Goal: Task Accomplishment & Management: Manage account settings

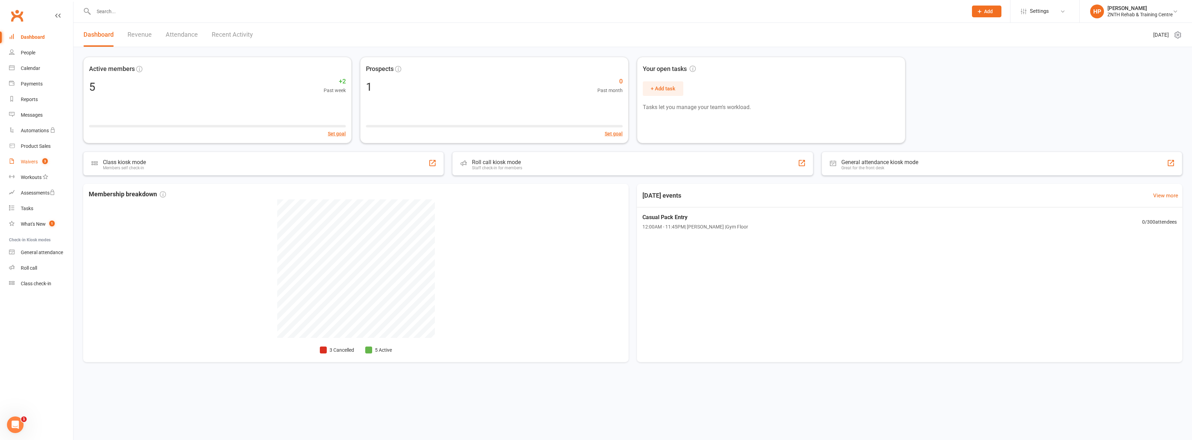
click at [36, 165] on div "Waivers" at bounding box center [29, 162] width 17 height 6
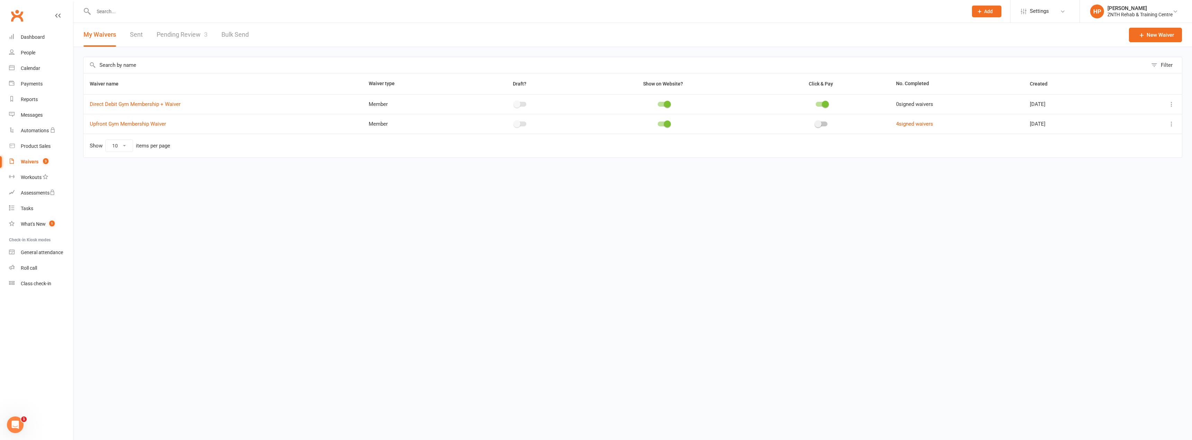
click at [169, 34] on link "Pending Review 3" at bounding box center [182, 35] width 51 height 24
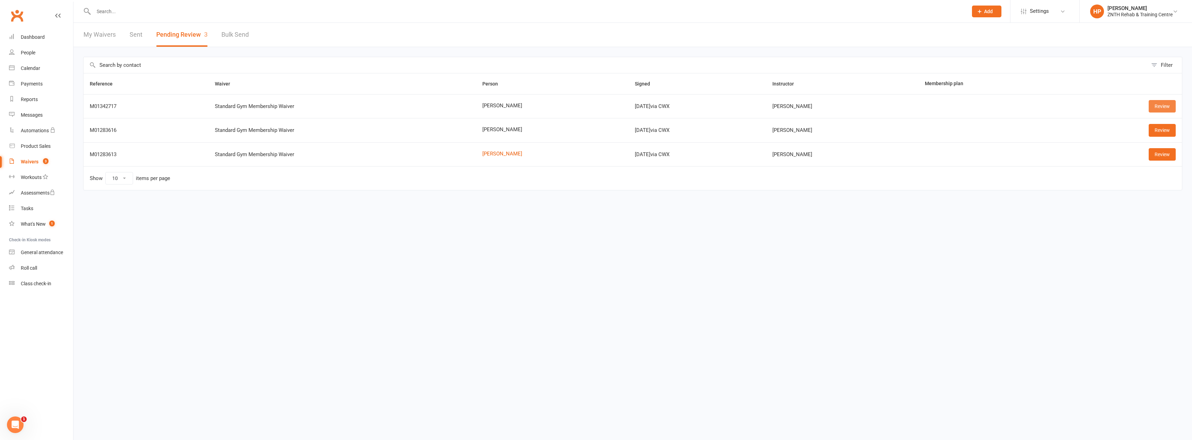
click at [1152, 108] on link "Review" at bounding box center [1162, 106] width 27 height 12
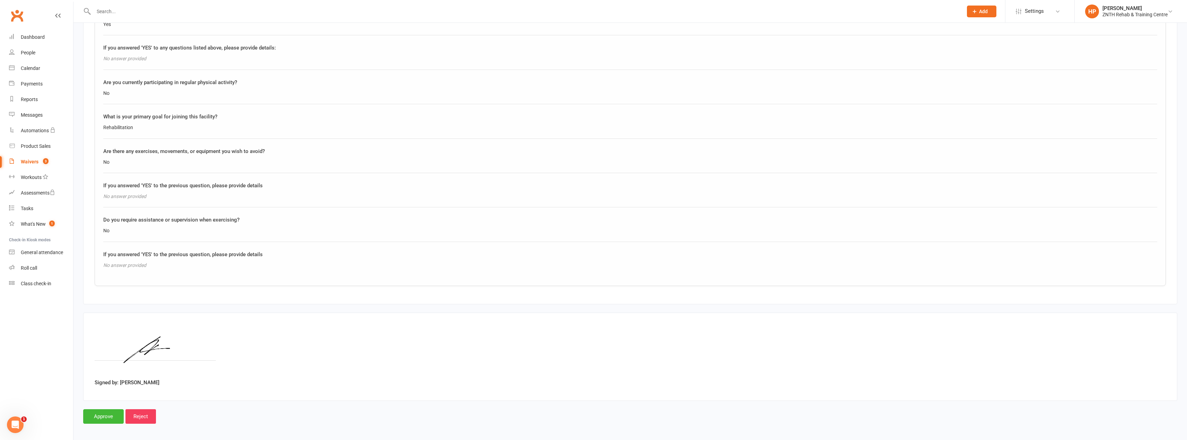
scroll to position [709, 0]
click at [33, 57] on link "People" at bounding box center [41, 53] width 64 height 16
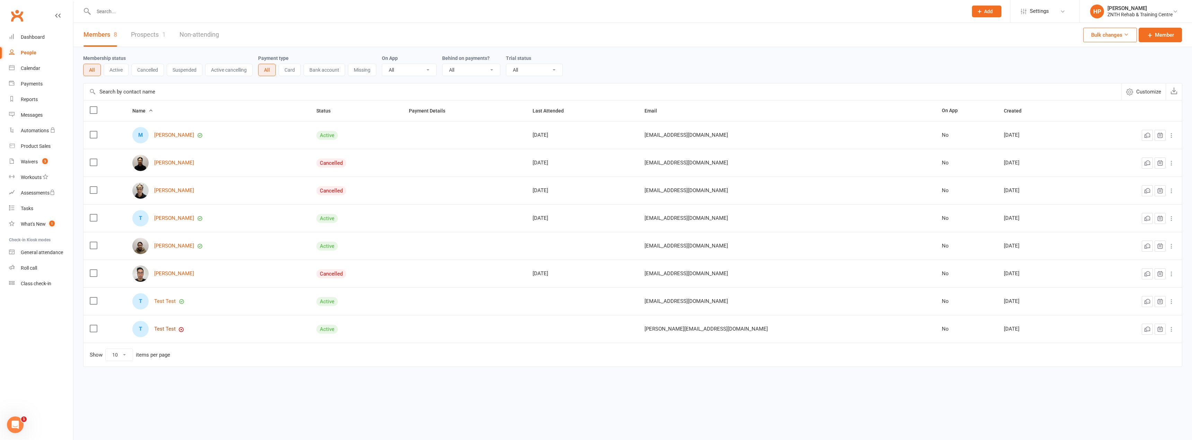
click at [171, 330] on link "Test Test" at bounding box center [164, 329] width 21 height 6
click at [164, 328] on link "Test Test" at bounding box center [164, 329] width 21 height 6
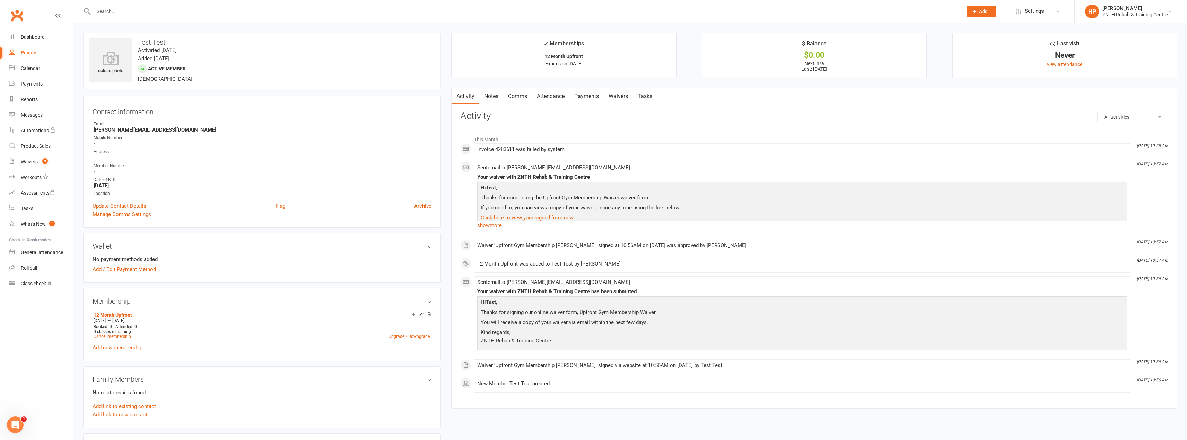
click at [598, 91] on link "Payments" at bounding box center [586, 96] width 34 height 16
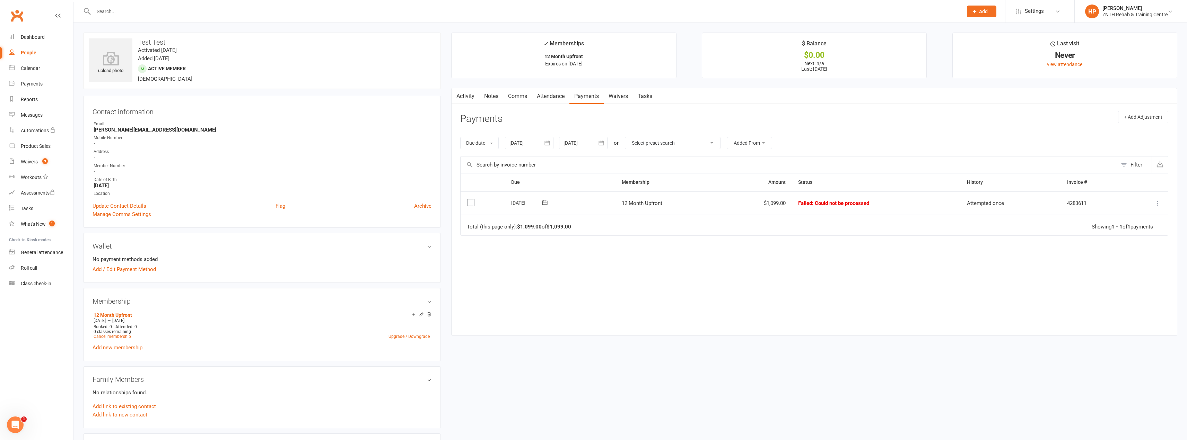
click at [1157, 203] on icon at bounding box center [1157, 203] width 7 height 7
click at [835, 223] on td "Total (this page only): $1,099.00 of $1,099.00 Showing 1 - 1 of 1 payments" at bounding box center [814, 225] width 707 height 21
drag, startPoint x: 797, startPoint y: 205, endPoint x: 858, endPoint y: 204, distance: 61.0
click at [858, 204] on td "Failed : Could not be processed" at bounding box center [876, 204] width 169 height 24
click at [908, 206] on td "Failed : Could not be processed" at bounding box center [876, 204] width 169 height 24
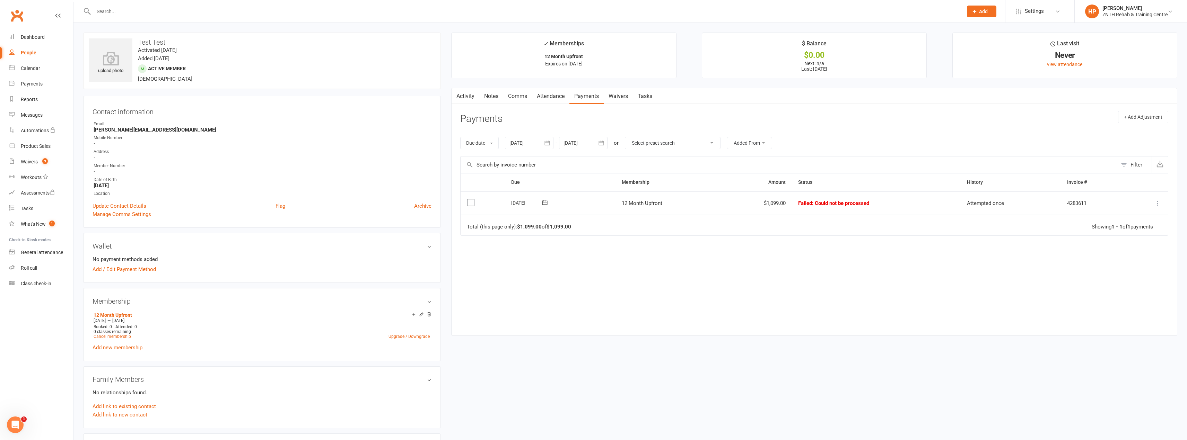
click at [987, 202] on span "Attempted once" at bounding box center [985, 203] width 37 height 6
click at [1157, 204] on icon at bounding box center [1157, 203] width 7 height 7
click at [1130, 229] on link "Mark as Paid (POS)" at bounding box center [1127, 231] width 69 height 14
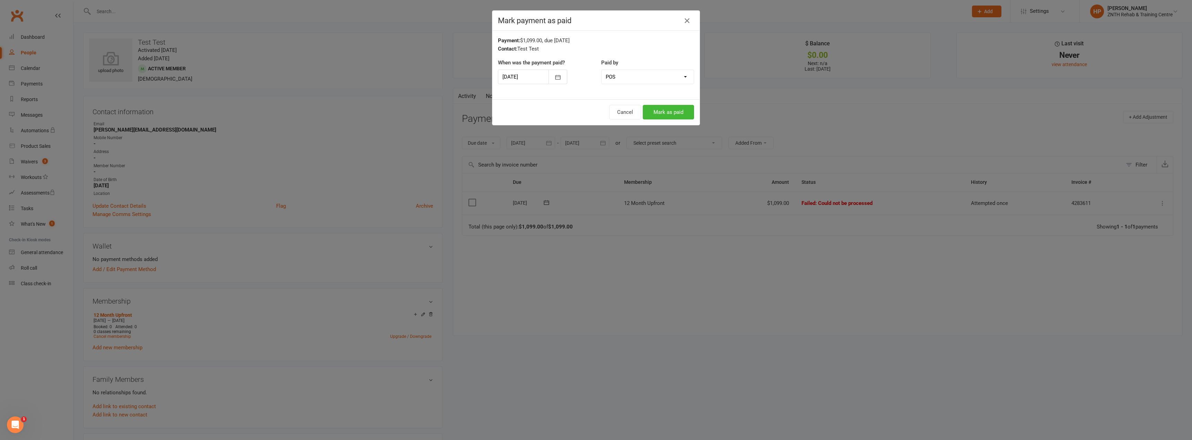
click at [547, 262] on div "Mark payment as paid Payment: $1,099.00, due 10-Sep-2025 Contact: Test Test Whe…" at bounding box center [596, 220] width 1192 height 440
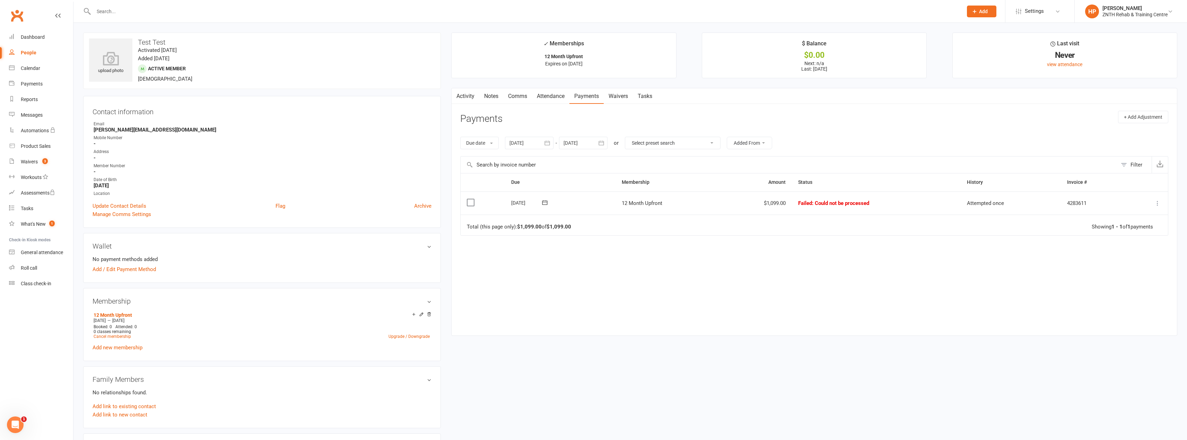
click at [1153, 209] on td "Mark as Paid (Cash) Mark as Paid (POS) Mark as Paid (Other) Skip Retry now More…" at bounding box center [1147, 204] width 42 height 24
click at [1156, 207] on button at bounding box center [1157, 203] width 8 height 8
click at [552, 289] on div "Due Contact Membership Amount Status History Invoice # Select this 10 Sep 2025 …" at bounding box center [814, 249] width 708 height 152
click at [130, 205] on link "Update Contact Details" at bounding box center [120, 206] width 54 height 8
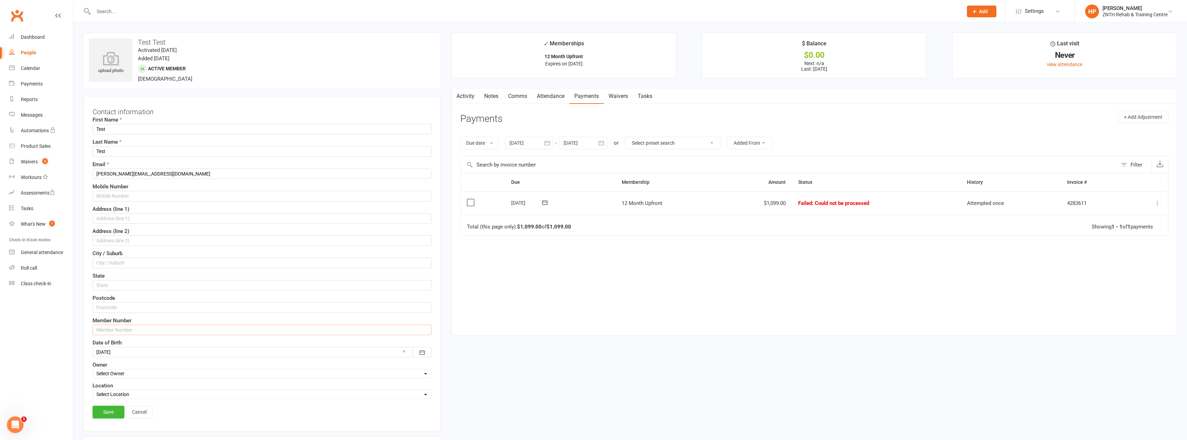
click at [131, 327] on input "text" at bounding box center [262, 330] width 339 height 10
click at [580, 326] on div "Activity Notes Comms Attendance Payments Waivers Tasks Payments + Add Adjustmen…" at bounding box center [814, 212] width 726 height 248
click at [816, 202] on span ": Could not be processed" at bounding box center [840, 203] width 57 height 6
click at [1156, 204] on icon at bounding box center [1157, 203] width 7 height 7
click at [1139, 230] on link "Mark as Paid (POS)" at bounding box center [1127, 231] width 69 height 14
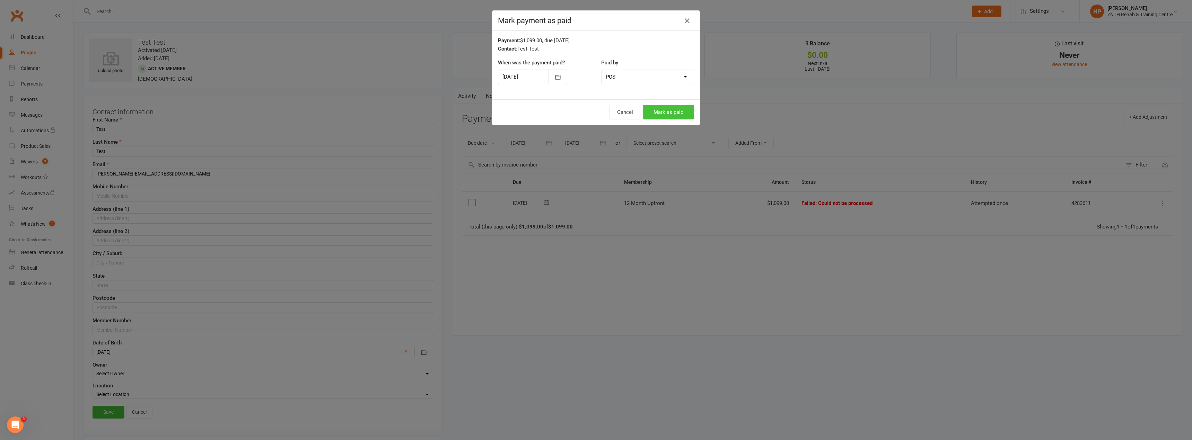
click at [669, 113] on button "Mark as paid" at bounding box center [668, 112] width 51 height 15
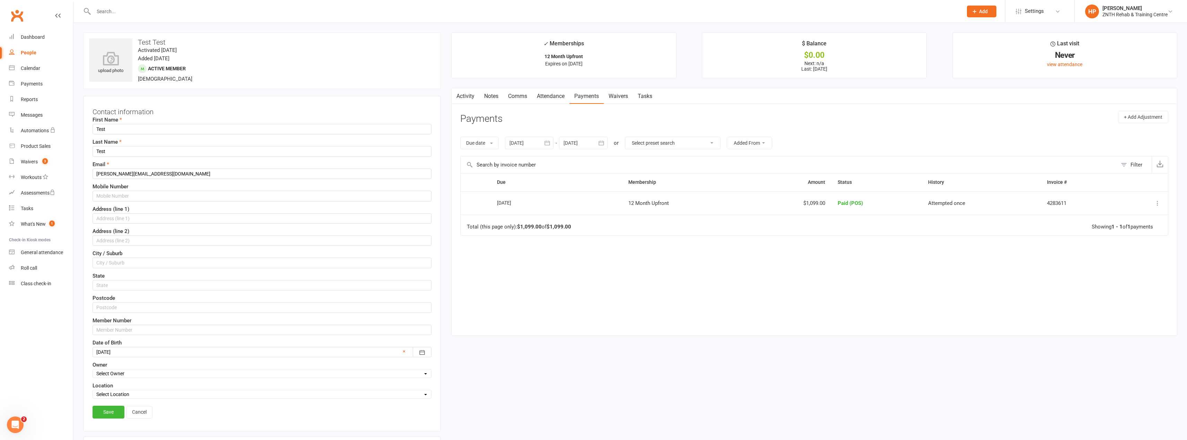
click at [1156, 202] on icon at bounding box center [1157, 203] width 7 height 7
click at [1121, 230] on link "Refund" at bounding box center [1127, 231] width 69 height 14
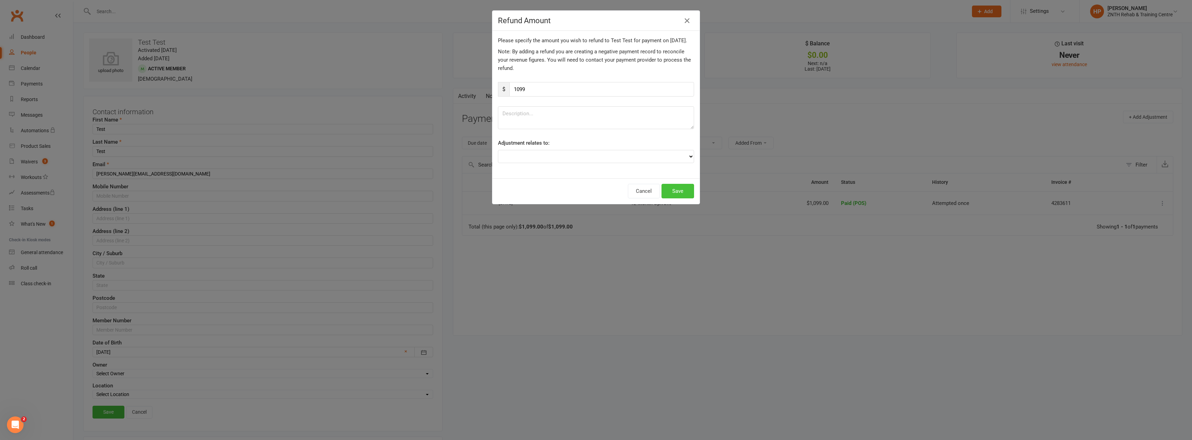
click at [677, 199] on button "Save" at bounding box center [678, 191] width 33 height 15
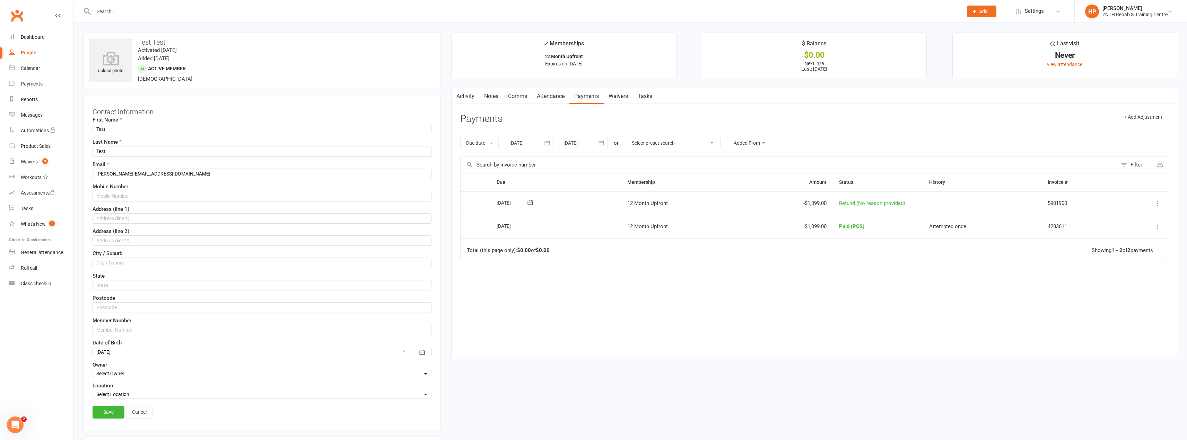
click at [1158, 202] on icon at bounding box center [1157, 203] width 7 height 7
click at [1130, 232] on link "Delete" at bounding box center [1127, 231] width 69 height 14
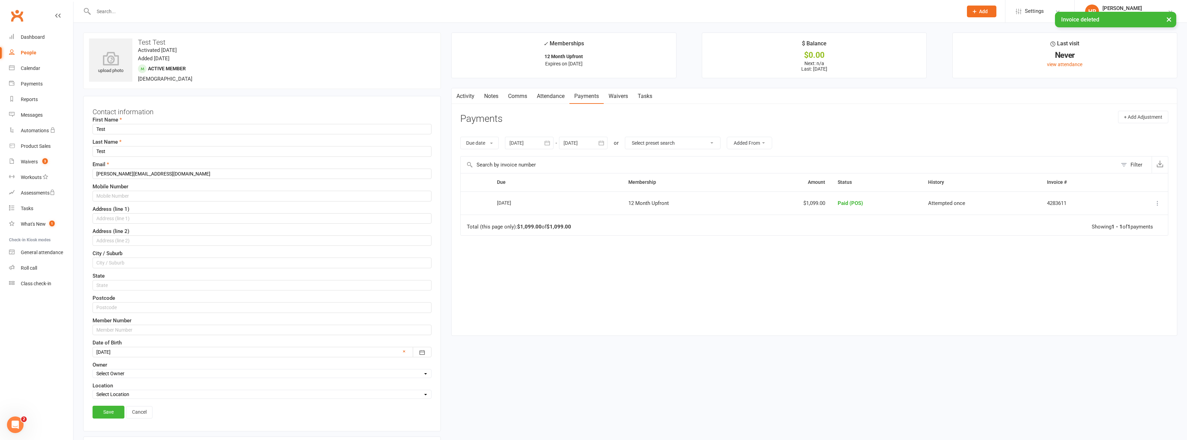
click at [1157, 206] on icon at bounding box center [1157, 203] width 7 height 7
click at [1013, 239] on div "Due Contact Membership Amount Status History Invoice # Select this 10 Sep 2025 …" at bounding box center [814, 249] width 708 height 152
click at [1159, 202] on icon at bounding box center [1157, 203] width 7 height 7
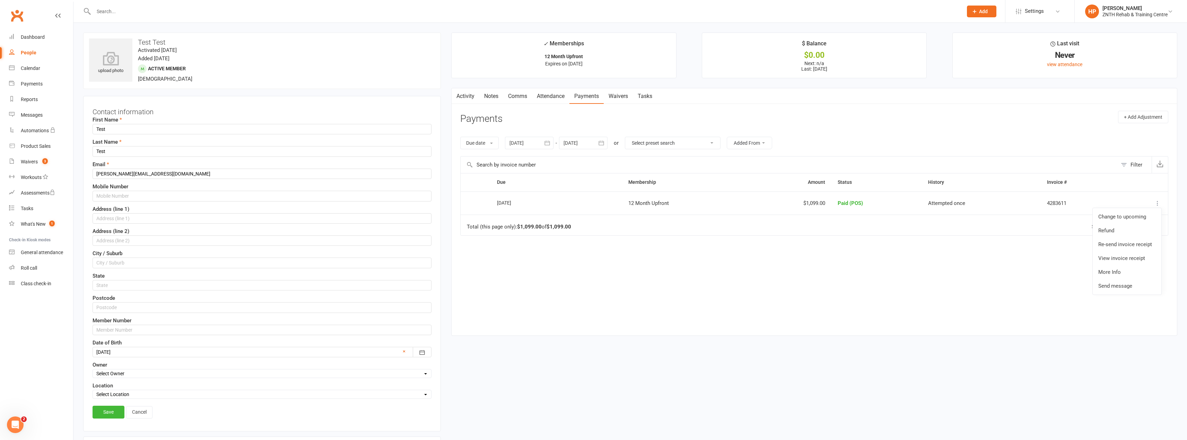
click at [1040, 254] on div "Due Contact Membership Amount Status History Invoice # Select this 10 Sep 2025 …" at bounding box center [814, 249] width 708 height 152
click at [24, 161] on div "Waivers" at bounding box center [29, 162] width 17 height 6
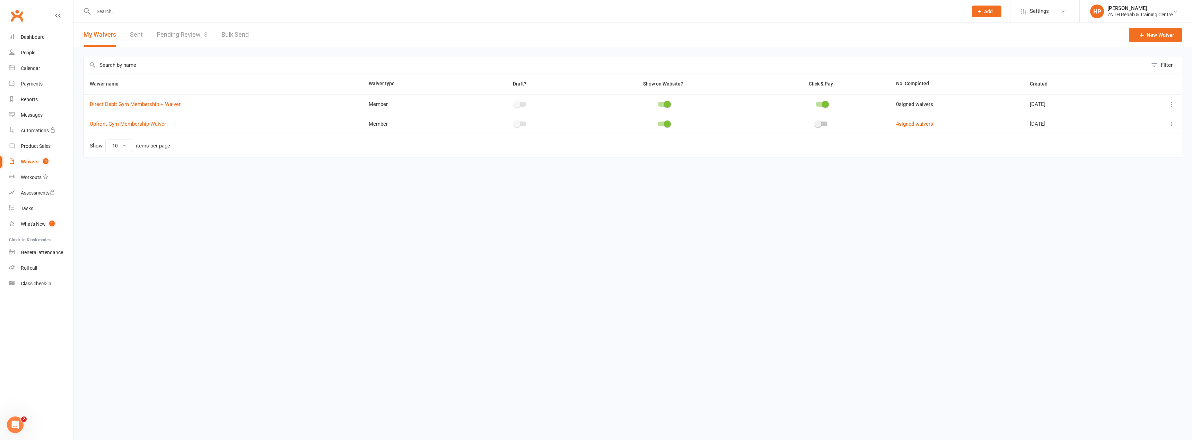
click at [173, 39] on link "Pending Review 3" at bounding box center [182, 35] width 51 height 24
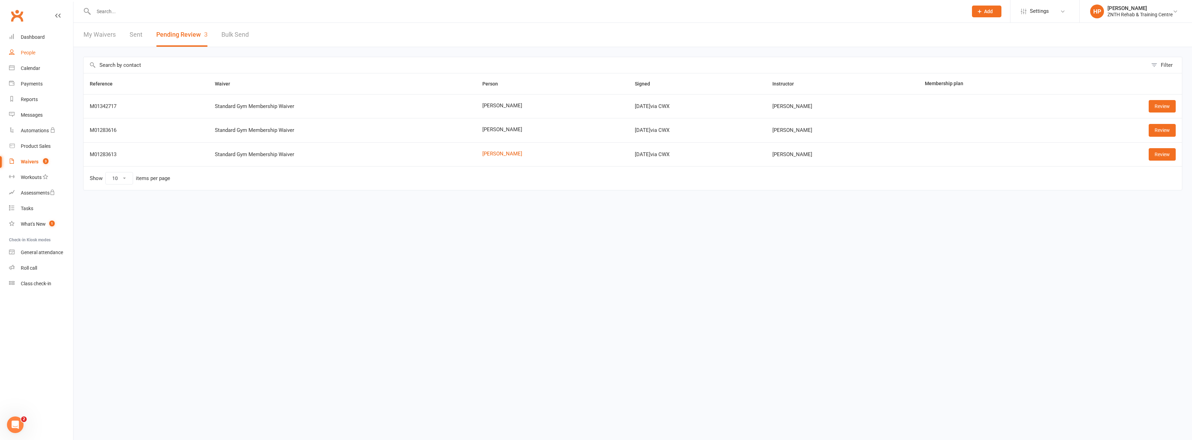
click at [29, 56] on link "People" at bounding box center [41, 53] width 64 height 16
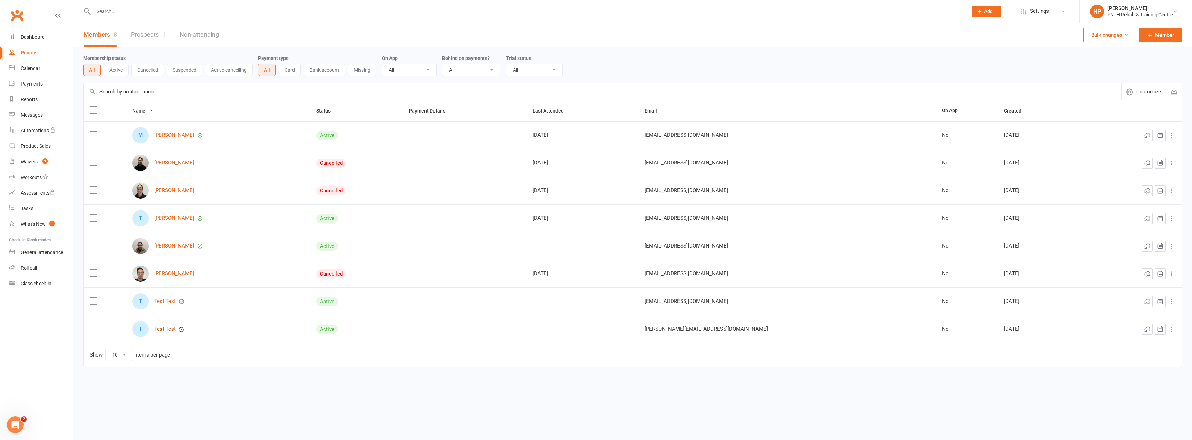
click at [163, 327] on link "Test Test" at bounding box center [164, 329] width 21 height 6
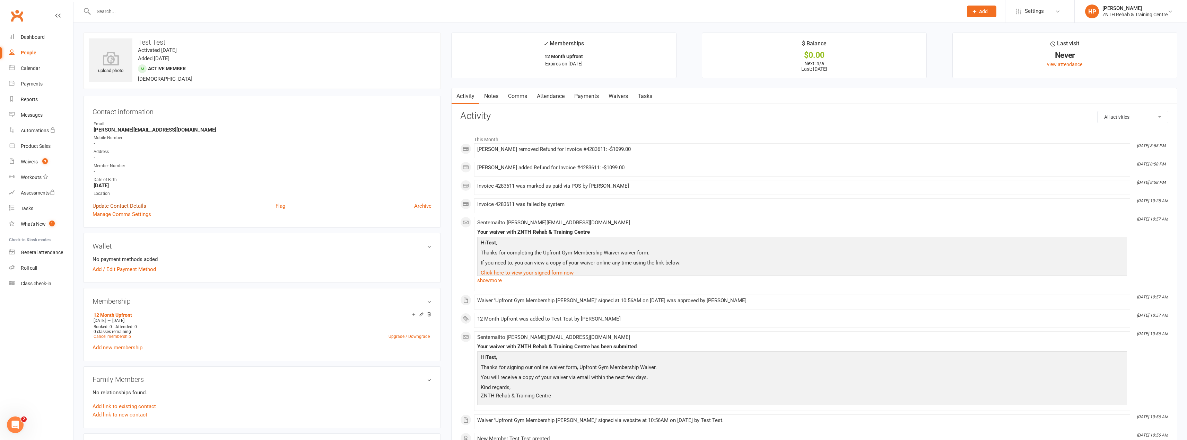
click at [125, 204] on link "Update Contact Details" at bounding box center [120, 206] width 54 height 8
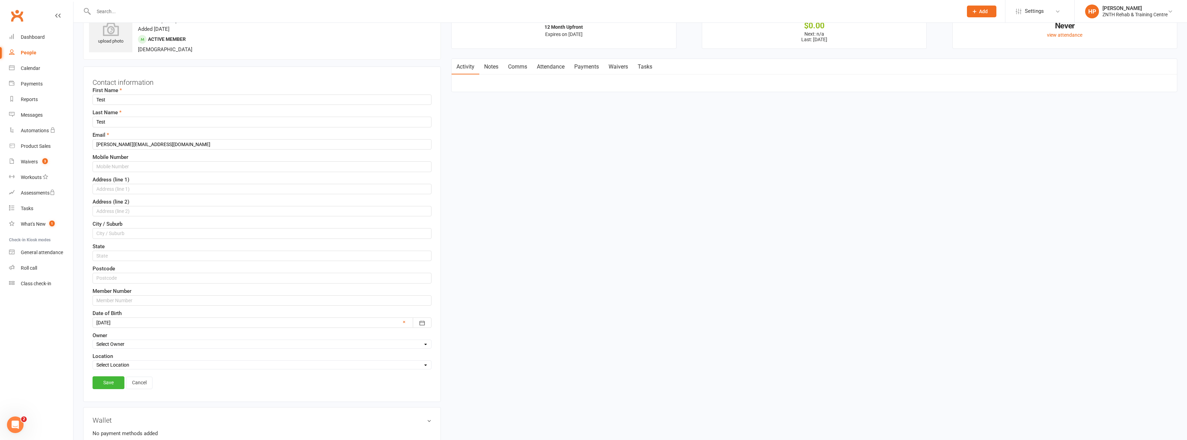
scroll to position [33, 0]
click at [124, 297] on input "text" at bounding box center [262, 297] width 339 height 10
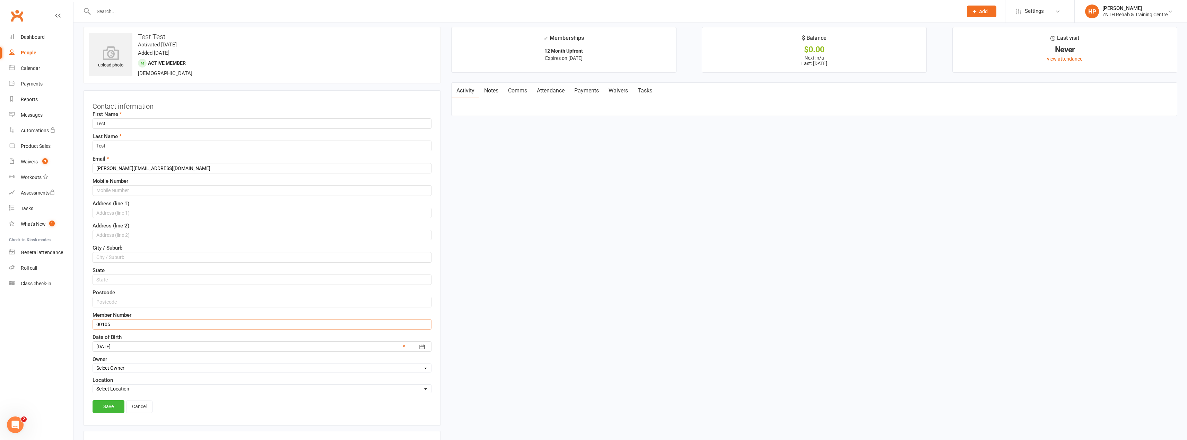
scroll to position [0, 0]
type input "00105"
click at [15, 18] on link "Clubworx" at bounding box center [16, 15] width 17 height 17
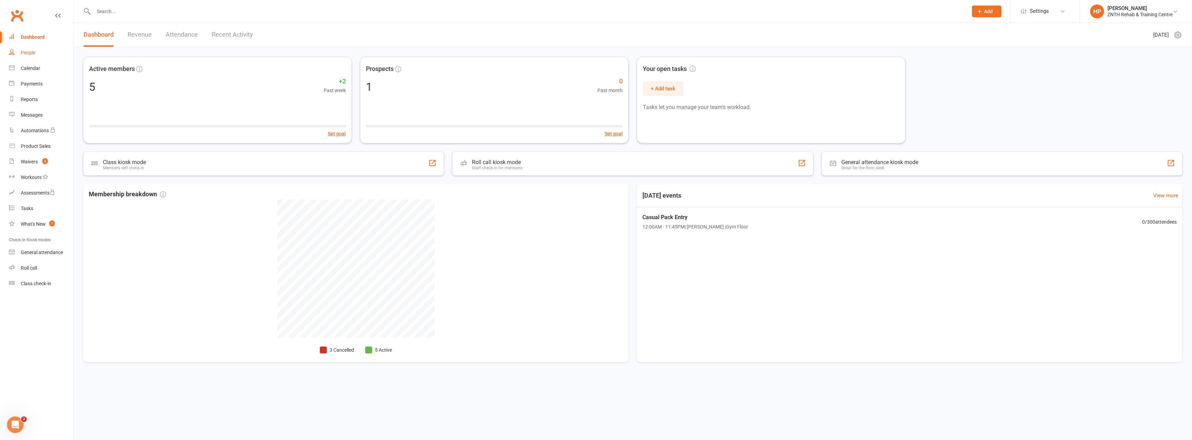
click at [43, 56] on link "People" at bounding box center [41, 53] width 64 height 16
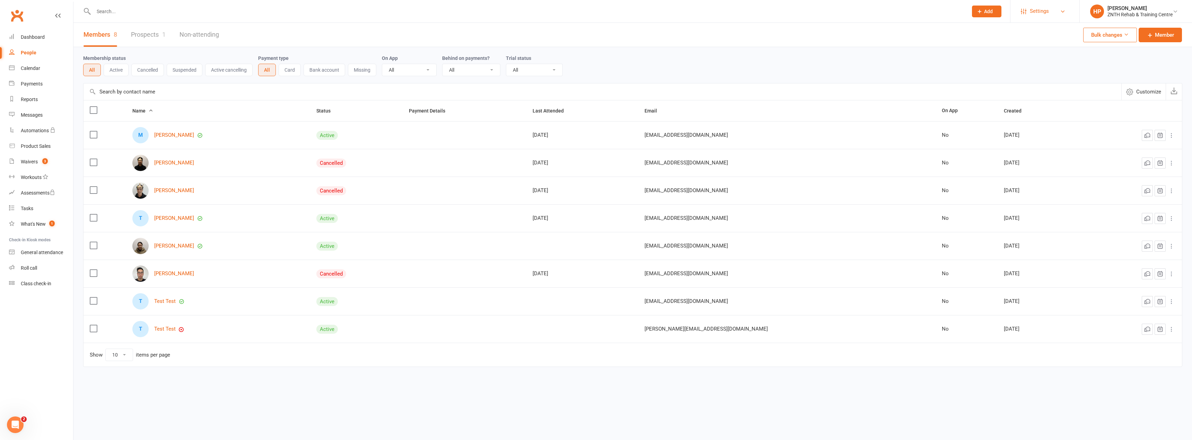
click at [1059, 9] on link "Settings" at bounding box center [1045, 11] width 48 height 16
click at [937, 66] on div "Membership status All Active Cancelled Suspended Active cancelling Payment type…" at bounding box center [632, 65] width 1099 height 22
click at [25, 160] on div "Waivers" at bounding box center [29, 162] width 17 height 6
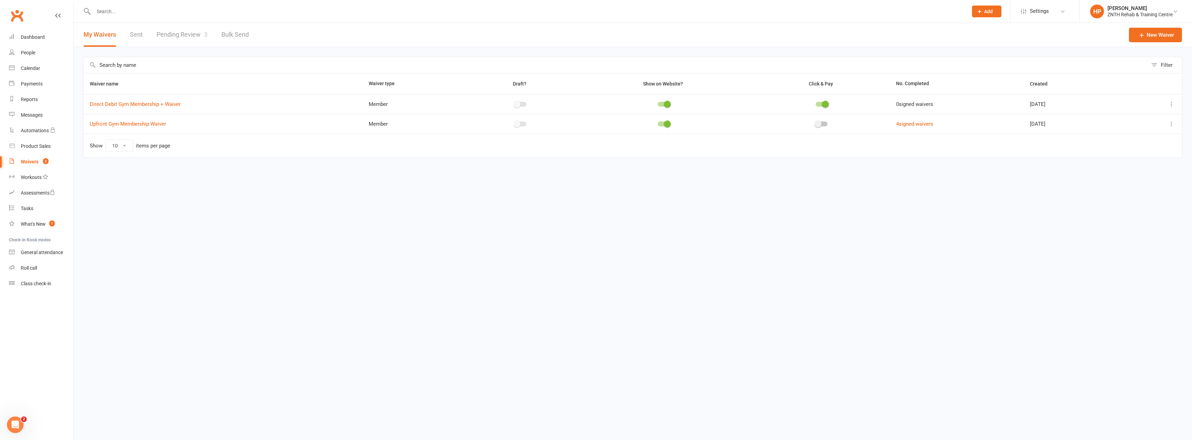
click at [1172, 104] on icon at bounding box center [1171, 104] width 7 height 7
click at [1143, 146] on link "Copy external link to clipboard" at bounding box center [1134, 146] width 81 height 14
